Goal: Task Accomplishment & Management: Complete application form

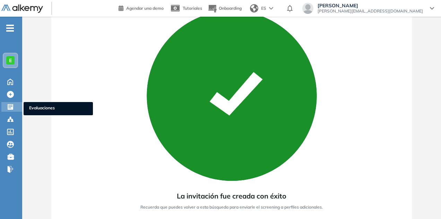
click at [38, 106] on span "Evaluaciones" at bounding box center [58, 109] width 58 height 8
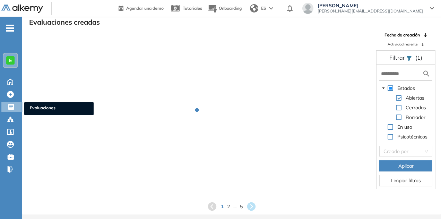
scroll to position [17, 0]
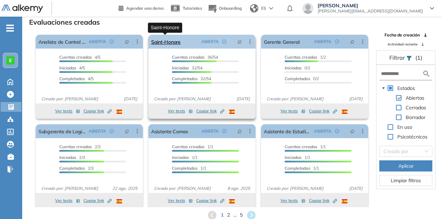
click at [174, 41] on link "Saint-Honore" at bounding box center [165, 42] width 29 height 14
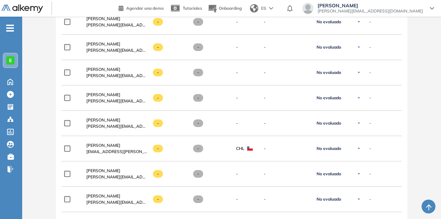
scroll to position [1132, 0]
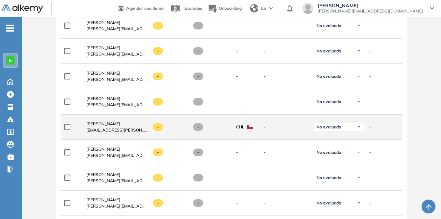
click at [348, 123] on div "No evaluado" at bounding box center [339, 127] width 50 height 8
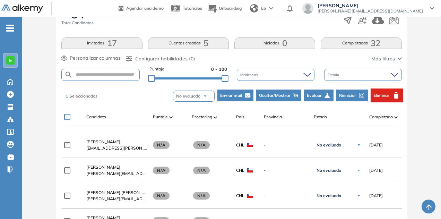
scroll to position [131, 0]
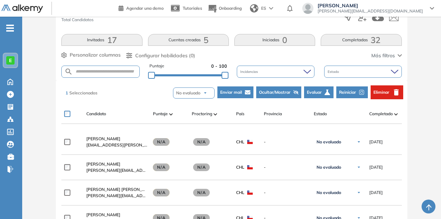
click at [310, 90] on span "Evaluar" at bounding box center [314, 92] width 15 height 6
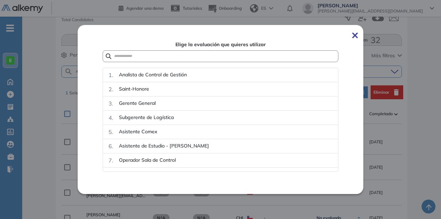
click at [355, 35] on img at bounding box center [355, 36] width 6 height 6
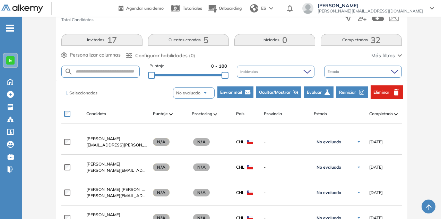
click at [239, 91] on span "Enviar mail" at bounding box center [231, 92] width 22 height 6
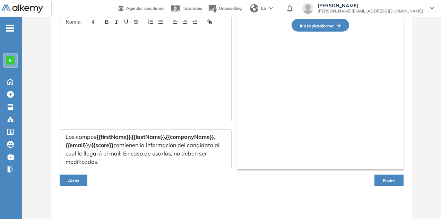
scroll to position [94, 0]
click at [77, 181] on span "Atrás" at bounding box center [73, 180] width 11 height 5
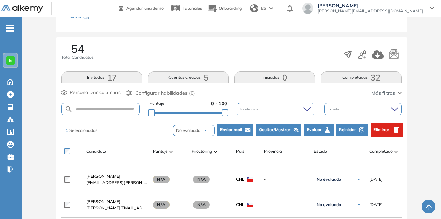
click at [354, 130] on span "Reiniciar" at bounding box center [347, 129] width 17 height 6
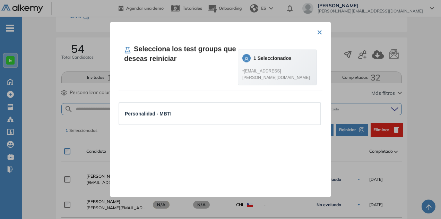
scroll to position [37, 0]
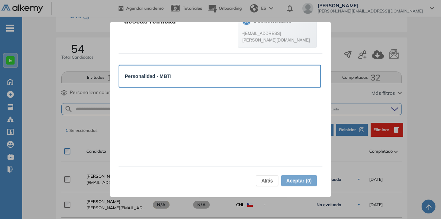
click at [196, 80] on div "Personalidad - MBTI" at bounding box center [220, 76] width 190 height 8
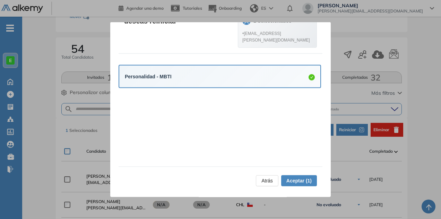
click at [308, 178] on span "Aceptar (1)" at bounding box center [298, 180] width 25 height 8
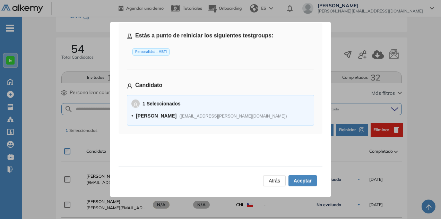
click at [308, 178] on span "Aceptar" at bounding box center [302, 180] width 18 height 8
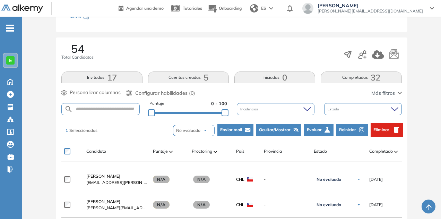
click at [238, 129] on span "Enviar mail" at bounding box center [231, 129] width 22 height 6
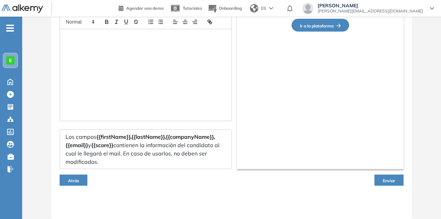
click at [394, 178] on span "Enviar" at bounding box center [389, 180] width 12 height 5
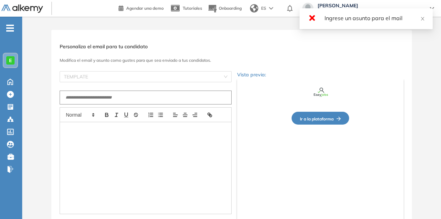
scroll to position [0, 0]
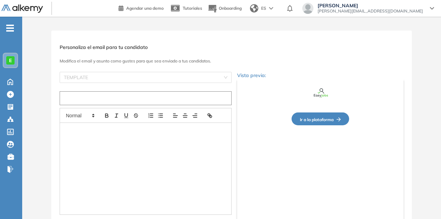
click at [132, 95] on input "text" at bounding box center [146, 98] width 172 height 14
paste input "**********"
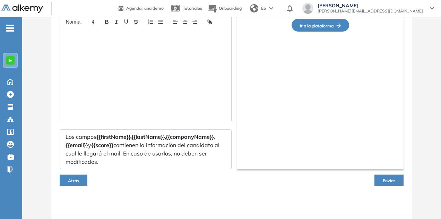
type input "**********"
click at [387, 175] on button "Enviar" at bounding box center [388, 179] width 29 height 11
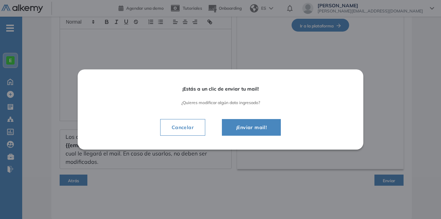
click at [272, 127] on span "¡Enviar mail!" at bounding box center [251, 127] width 42 height 8
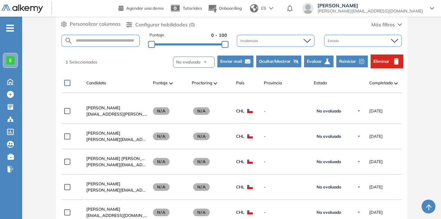
scroll to position [142, 0]
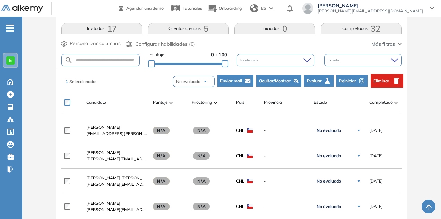
click at [387, 78] on span "Eliminar" at bounding box center [381, 81] width 16 height 6
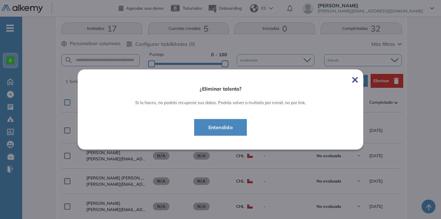
click at [226, 125] on span "Entendido" at bounding box center [221, 127] width 36 height 8
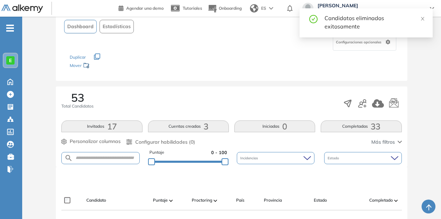
scroll to position [0, 0]
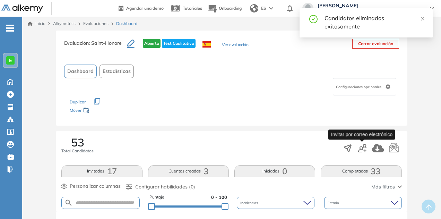
click at [362, 148] on icon "button" at bounding box center [362, 148] width 8 height 8
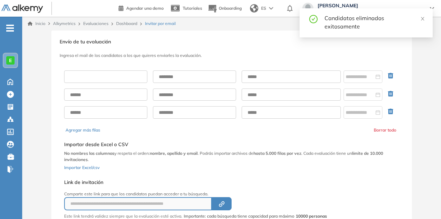
click at [118, 74] on input "text" at bounding box center [105, 76] width 83 height 12
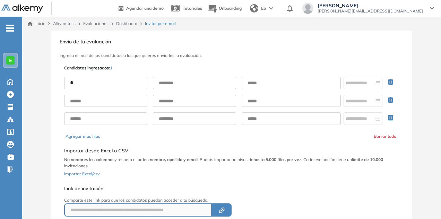
type input "********"
type input "*******"
paste input "**********"
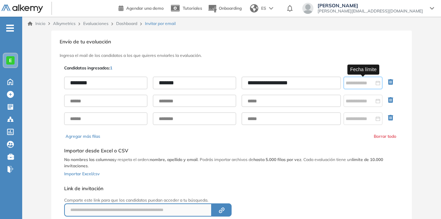
type input "**********"
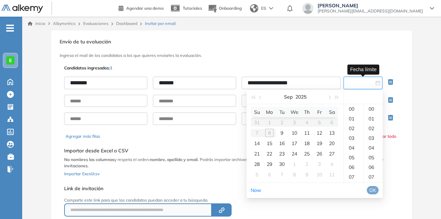
click at [354, 85] on input at bounding box center [359, 83] width 28 height 8
click at [318, 133] on div "12" at bounding box center [319, 133] width 8 height 8
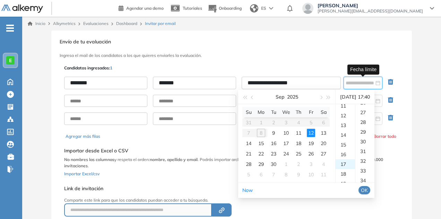
scroll to position [388, 0]
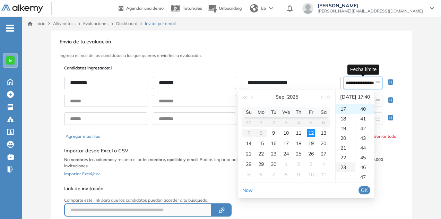
click at [343, 167] on div "23" at bounding box center [344, 167] width 19 height 10
click at [367, 156] on div "59" at bounding box center [364, 156] width 19 height 10
type input "**********"
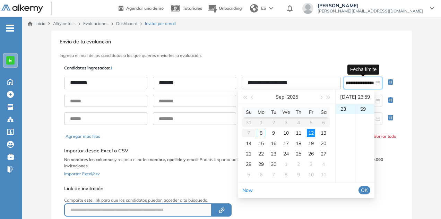
click at [368, 189] on span "OK" at bounding box center [364, 190] width 7 height 8
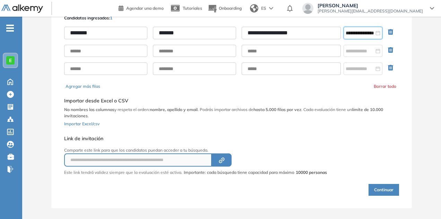
scroll to position [55, 0]
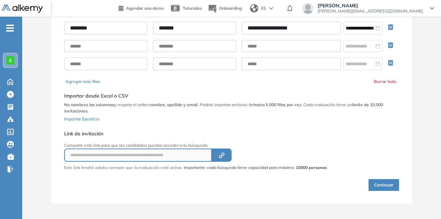
click at [388, 187] on button "Continuar" at bounding box center [383, 185] width 30 height 12
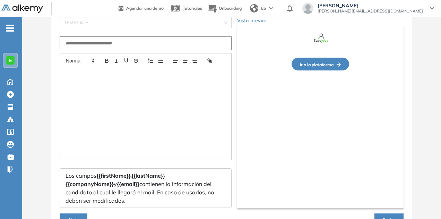
type input "**********"
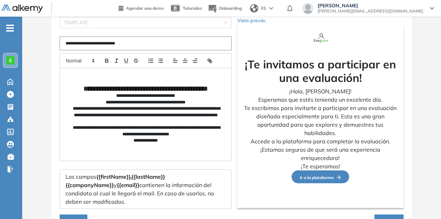
click at [385, 214] on button "Enviar" at bounding box center [388, 219] width 29 height 11
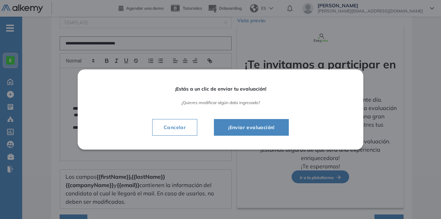
click at [267, 125] on span "¡Enviar evaluación!" at bounding box center [251, 127] width 58 height 8
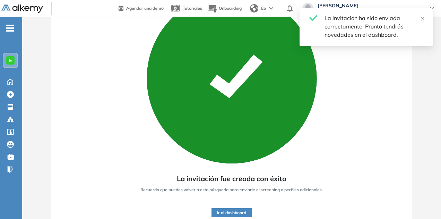
scroll to position [87, 0]
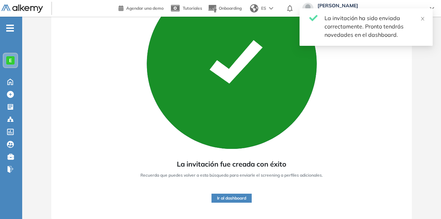
click at [247, 195] on button "Ir al dashboard" at bounding box center [231, 197] width 40 height 9
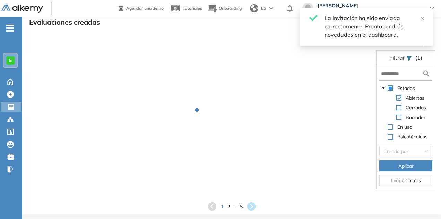
scroll to position [17, 0]
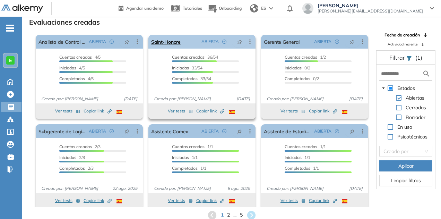
click at [184, 38] on div "Saint-Honore ABIERTA Editar Los siguientes tests ya no están disponibles o tien…" at bounding box center [201, 42] width 107 height 14
click at [174, 40] on link "Saint-Honore" at bounding box center [165, 42] width 29 height 14
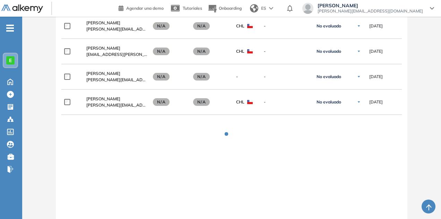
scroll to position [560, 0]
